Goal: Obtain resource: Obtain resource

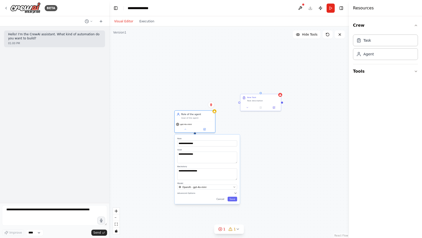
click at [4, 8] on div "BETA" at bounding box center [54, 8] width 109 height 16
click at [4, 8] on icon at bounding box center [6, 8] width 4 height 4
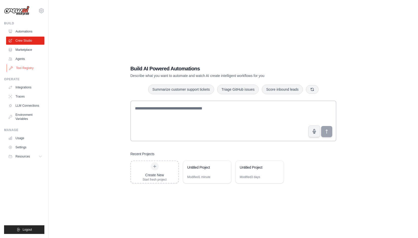
click at [21, 65] on link "Tool Registry" at bounding box center [26, 68] width 38 height 8
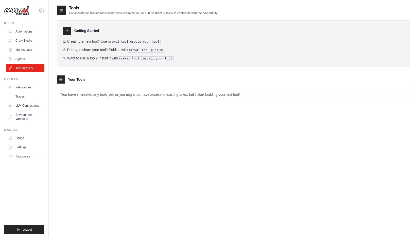
click at [21, 60] on link "Agents" at bounding box center [25, 59] width 38 height 8
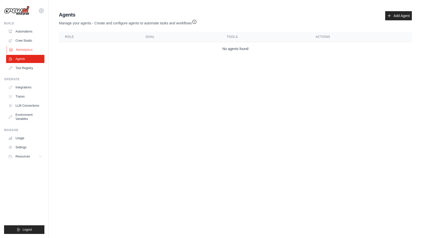
click at [35, 49] on link "Marketplace" at bounding box center [26, 50] width 38 height 8
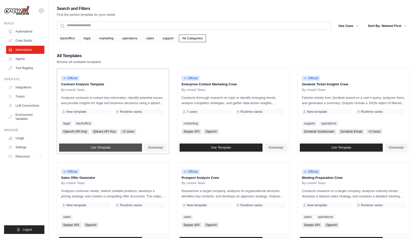
click at [116, 148] on link "Use Template" at bounding box center [100, 147] width 83 height 8
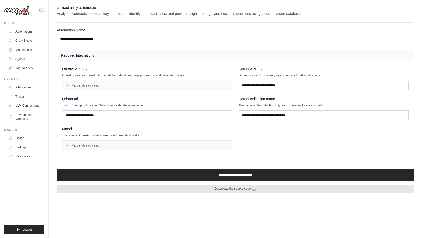
click at [136, 187] on link "Download the source code" at bounding box center [235, 188] width 357 height 8
